Goal: Check status: Check status

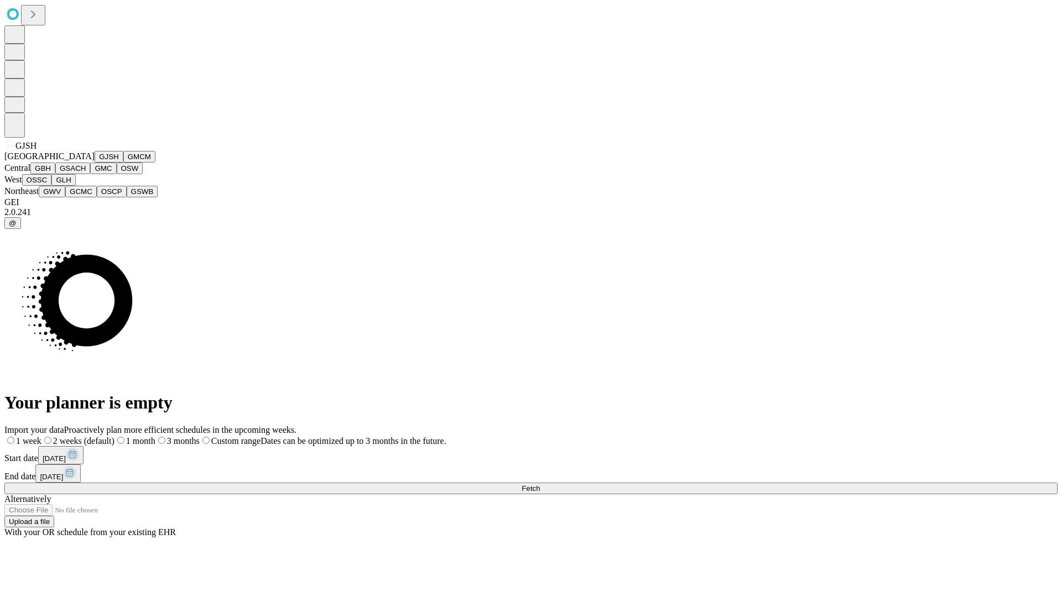
click at [95, 163] on button "GJSH" at bounding box center [109, 157] width 29 height 12
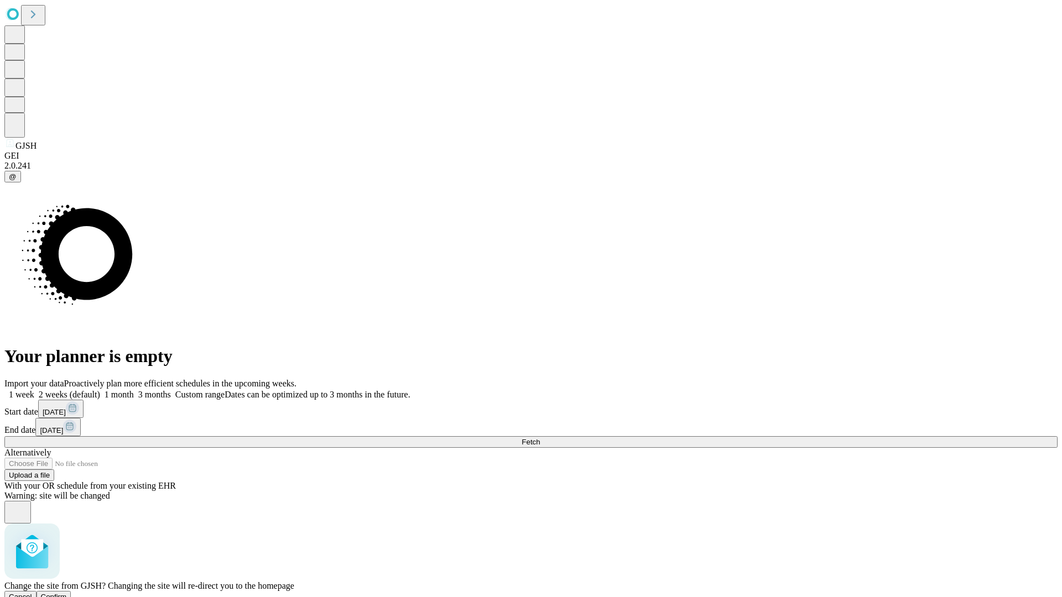
click at [67, 593] on span "Confirm" at bounding box center [54, 597] width 26 height 8
click at [34, 390] on label "1 week" at bounding box center [19, 394] width 30 height 9
click at [540, 438] on span "Fetch" at bounding box center [530, 442] width 18 height 8
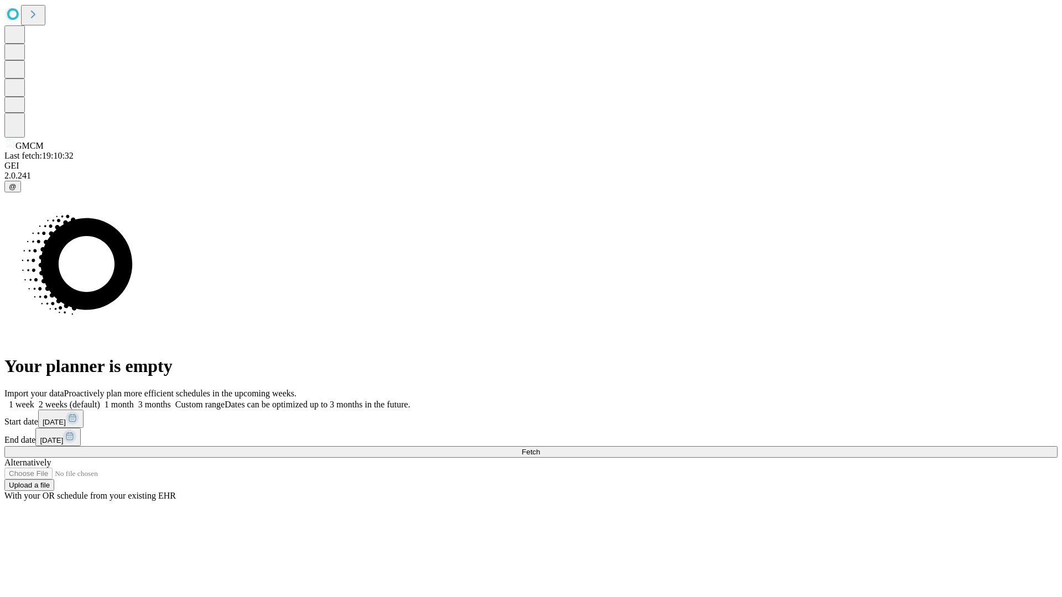
click at [34, 400] on label "1 week" at bounding box center [19, 404] width 30 height 9
click at [540, 448] on span "Fetch" at bounding box center [530, 452] width 18 height 8
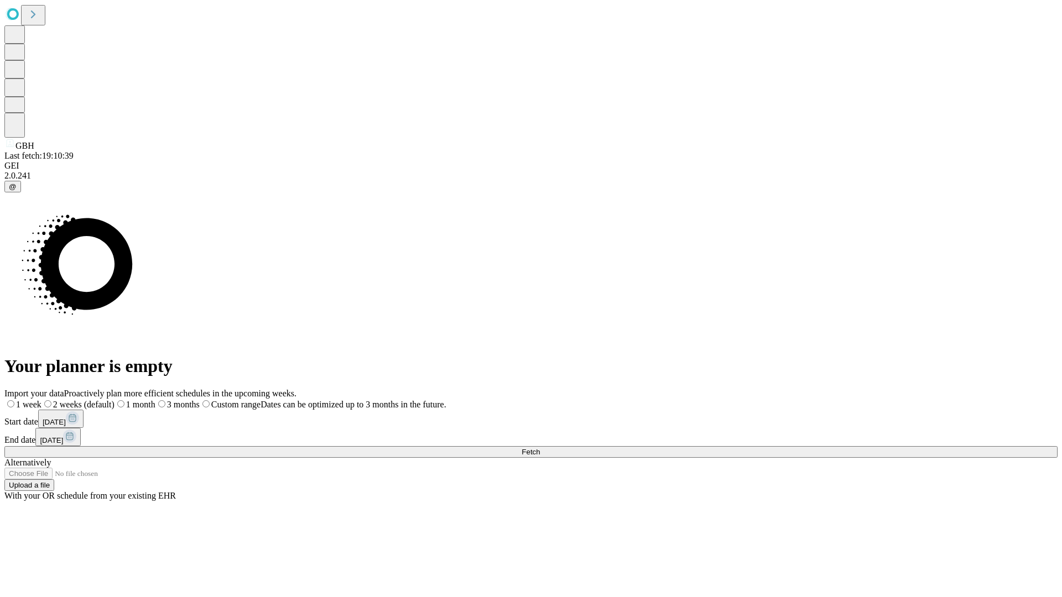
click at [41, 400] on label "1 week" at bounding box center [22, 404] width 37 height 9
click at [540, 448] on span "Fetch" at bounding box center [530, 452] width 18 height 8
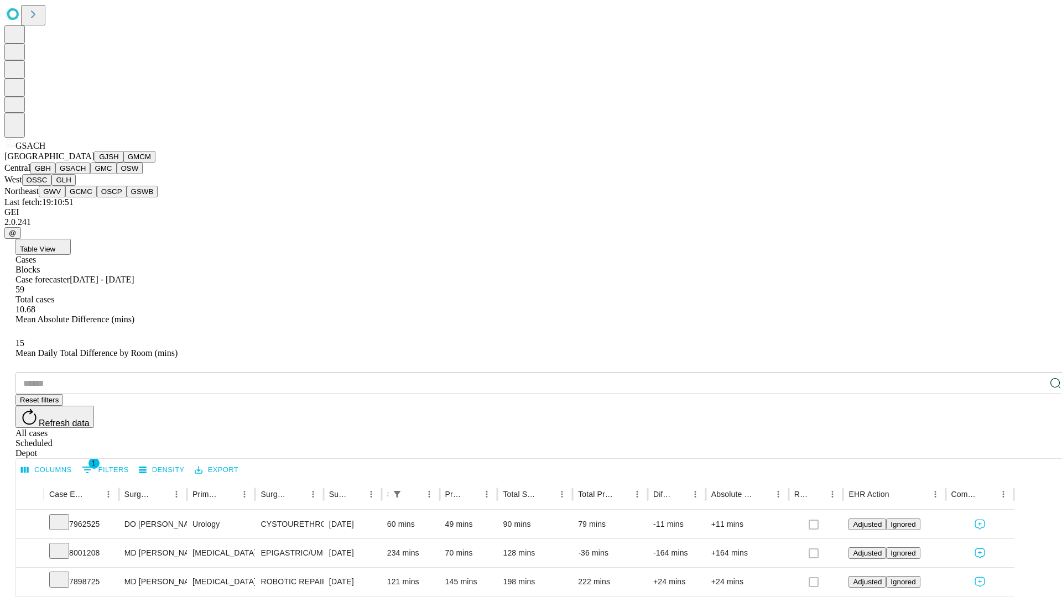
click at [90, 174] on button "GMC" at bounding box center [103, 169] width 26 height 12
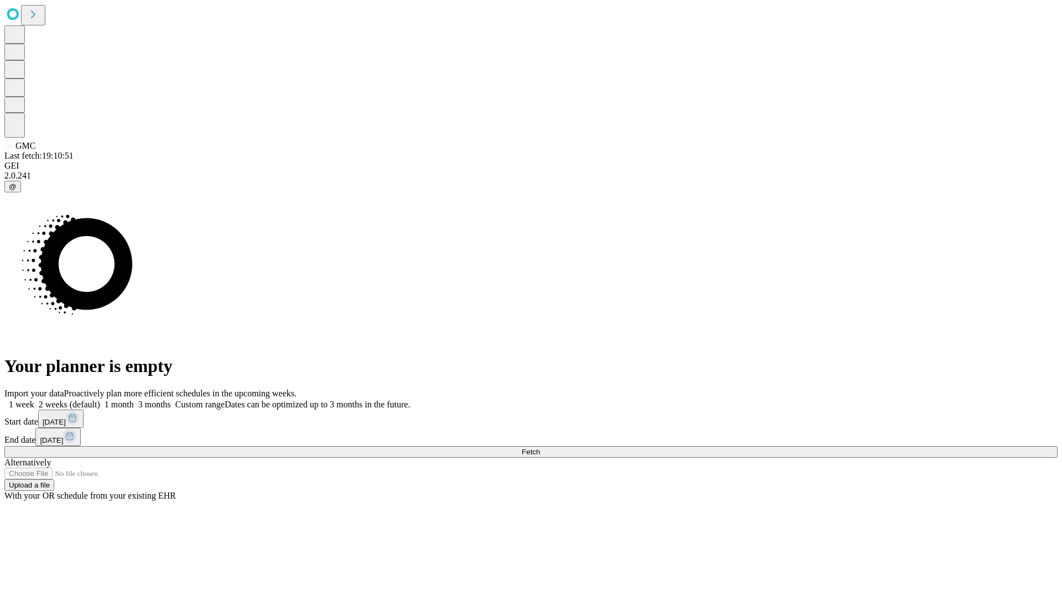
click at [34, 400] on label "1 week" at bounding box center [19, 404] width 30 height 9
click at [540, 448] on span "Fetch" at bounding box center [530, 452] width 18 height 8
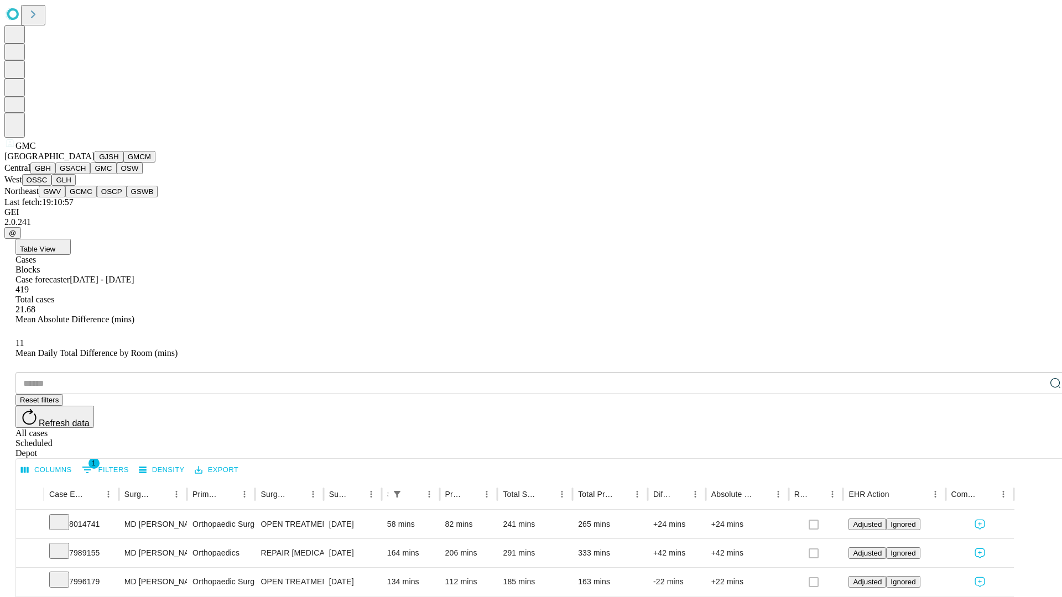
click at [117, 174] on button "OSW" at bounding box center [130, 169] width 27 height 12
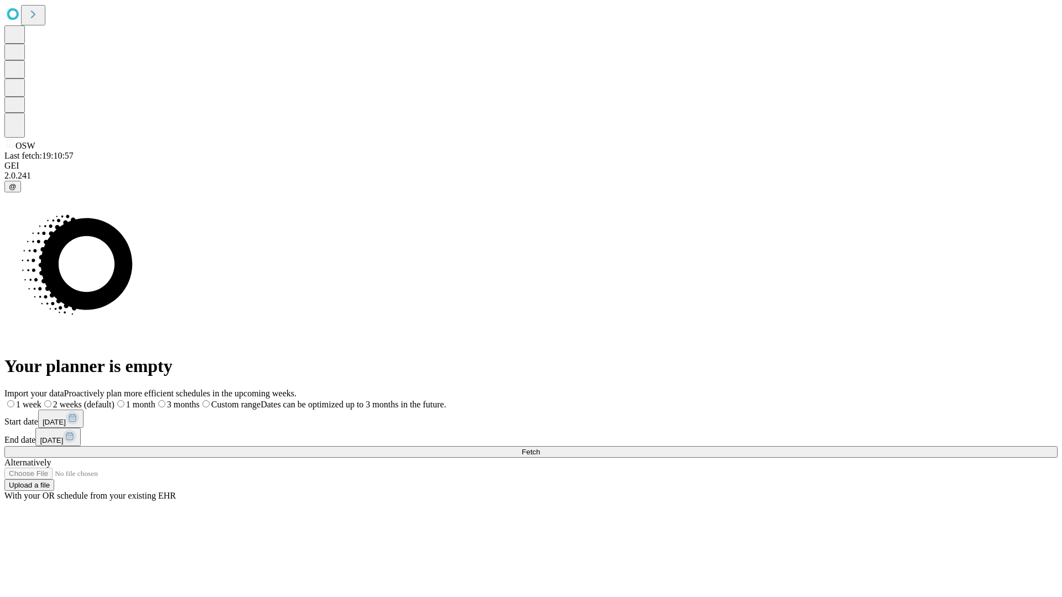
click at [41, 400] on label "1 week" at bounding box center [22, 404] width 37 height 9
click at [540, 448] on span "Fetch" at bounding box center [530, 452] width 18 height 8
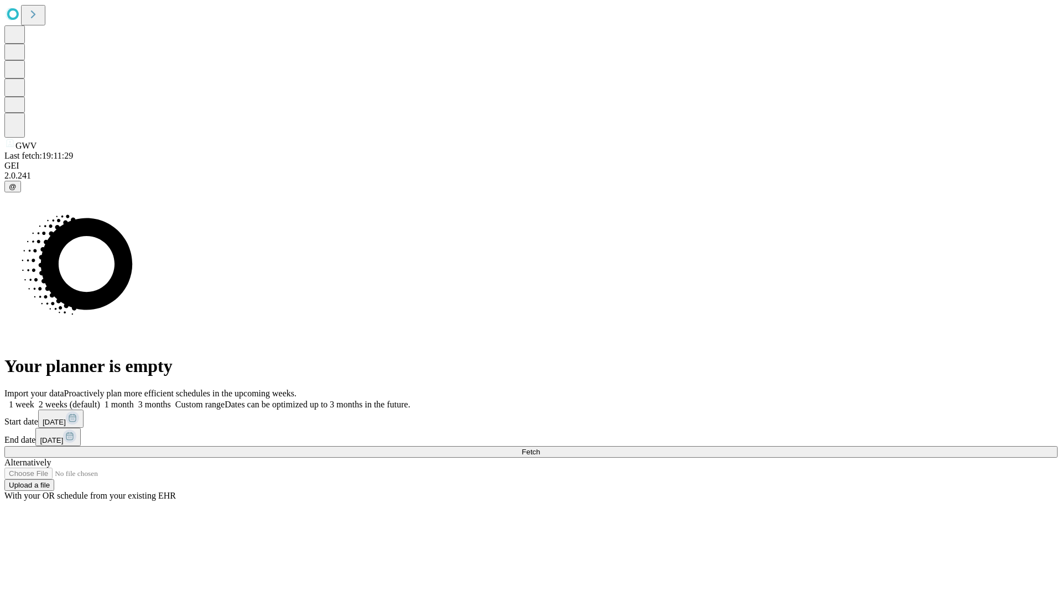
click at [34, 400] on label "1 week" at bounding box center [19, 404] width 30 height 9
click at [540, 448] on span "Fetch" at bounding box center [530, 452] width 18 height 8
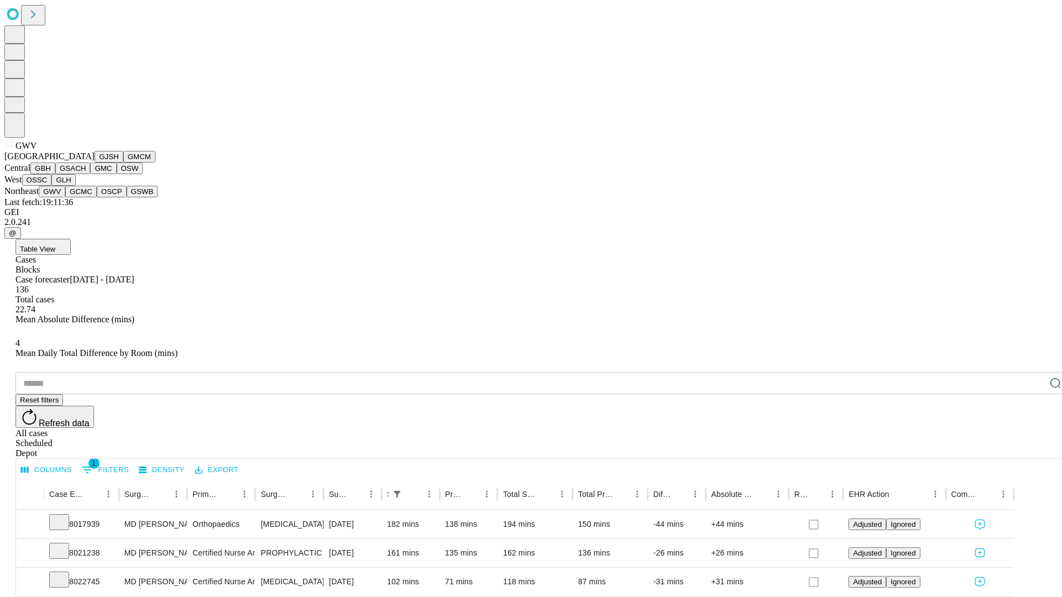
click at [86, 197] on button "GCMC" at bounding box center [81, 192] width 32 height 12
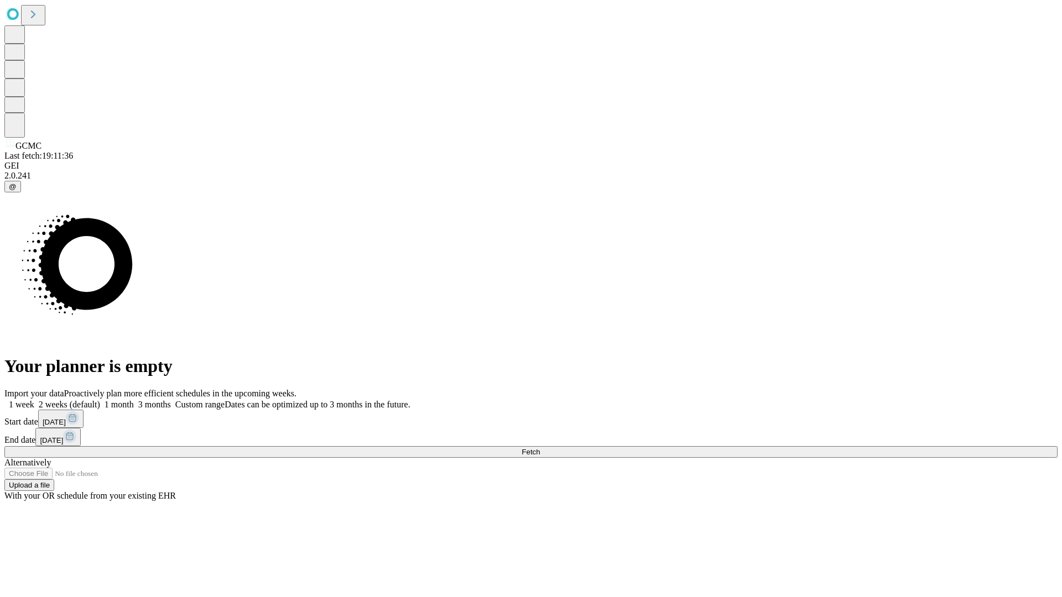
click at [34, 400] on label "1 week" at bounding box center [19, 404] width 30 height 9
click at [540, 448] on span "Fetch" at bounding box center [530, 452] width 18 height 8
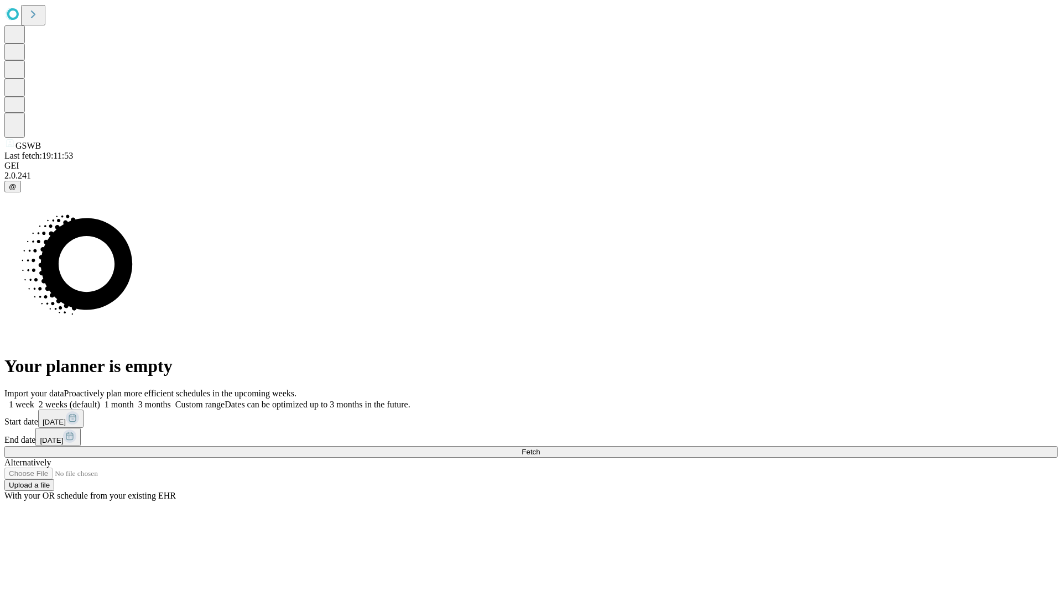
click at [34, 400] on label "1 week" at bounding box center [19, 404] width 30 height 9
click at [540, 448] on span "Fetch" at bounding box center [530, 452] width 18 height 8
